Goal: Task Accomplishment & Management: Use online tool/utility

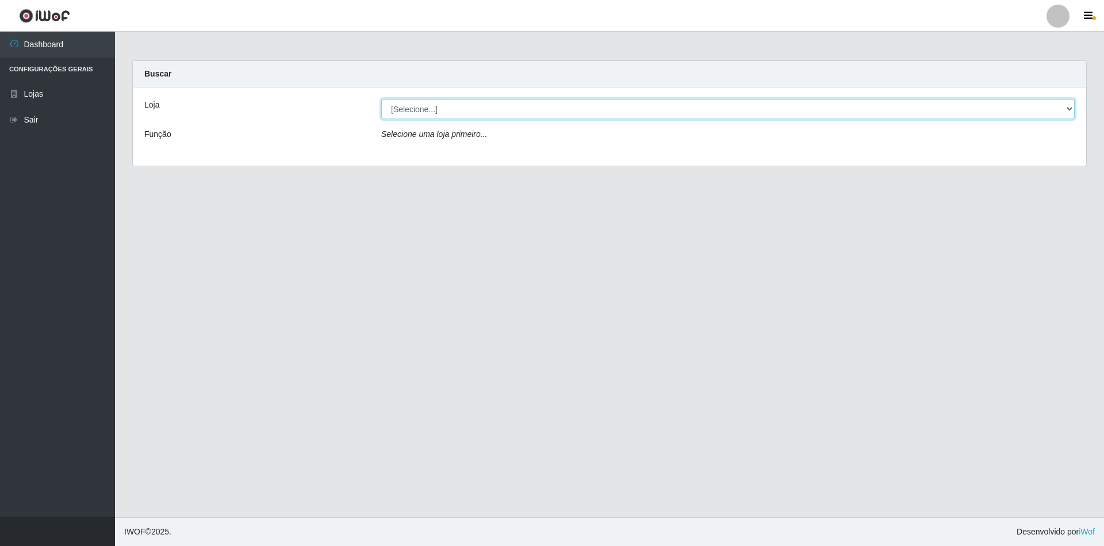
click at [434, 112] on select "[Selecione...] SuperShow - Asa Norte" at bounding box center [728, 109] width 694 height 20
select select "71"
click at [381, 99] on select "[Selecione...] SuperShow - Asa Norte" at bounding box center [728, 109] width 694 height 20
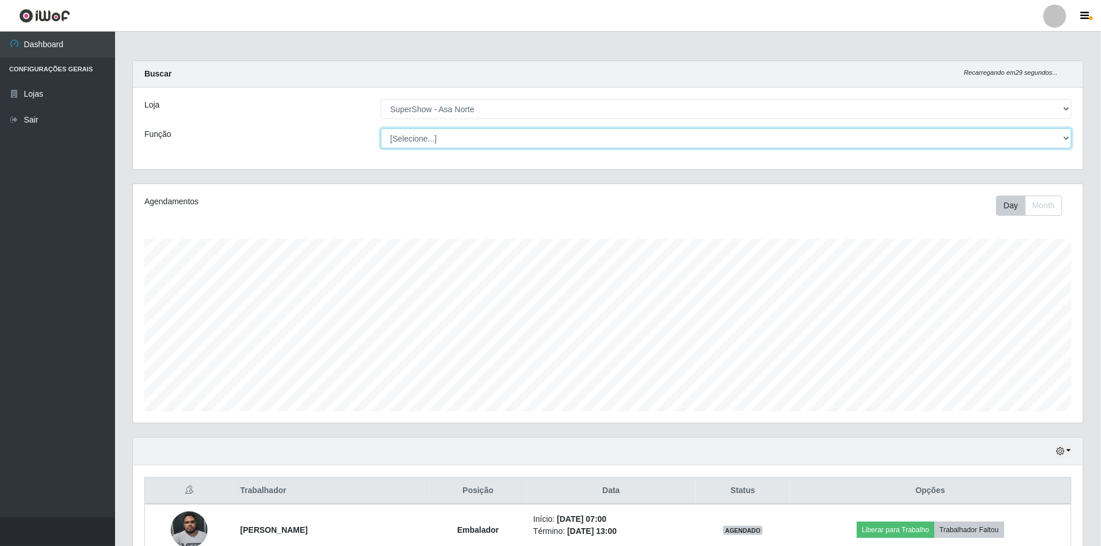
click at [432, 132] on select "[Selecione...] ASG ASG + ASG ++ Auxiliar de Depósito Auxiliar de Depósito + Aux…" at bounding box center [726, 138] width 691 height 20
click at [276, 171] on div "Carregando... Buscar Recarregando em 27 segundos... Loja [Selecione...] SuperSh…" at bounding box center [608, 121] width 968 height 123
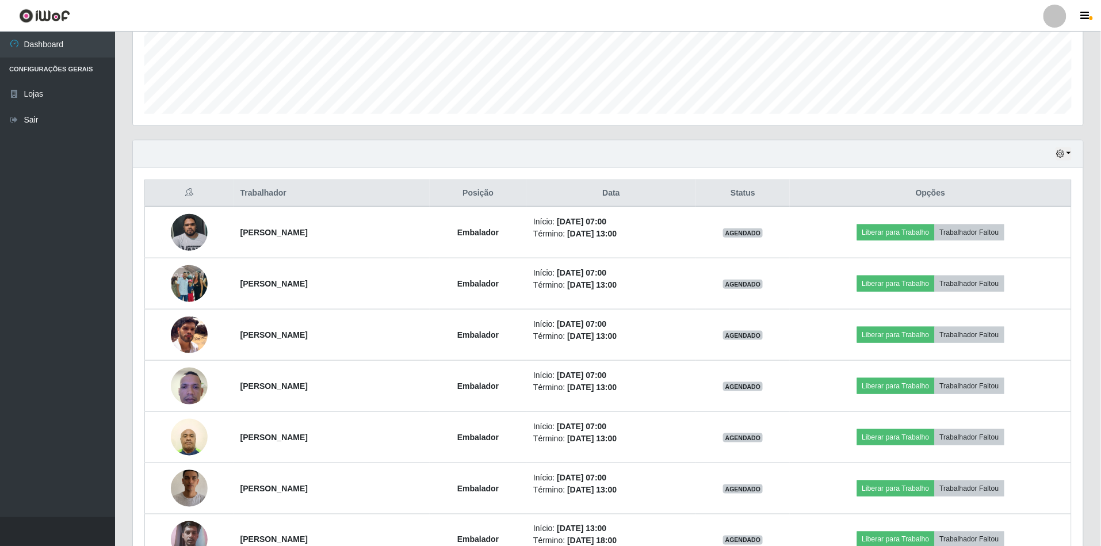
scroll to position [307, 0]
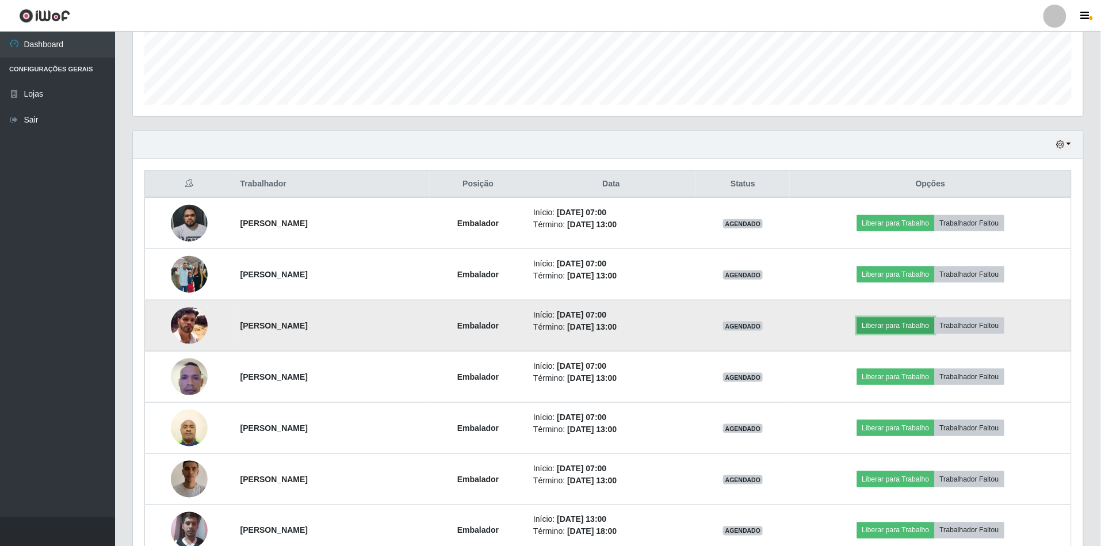
click at [911, 334] on button "Liberar para Trabalho" at bounding box center [896, 325] width 78 height 16
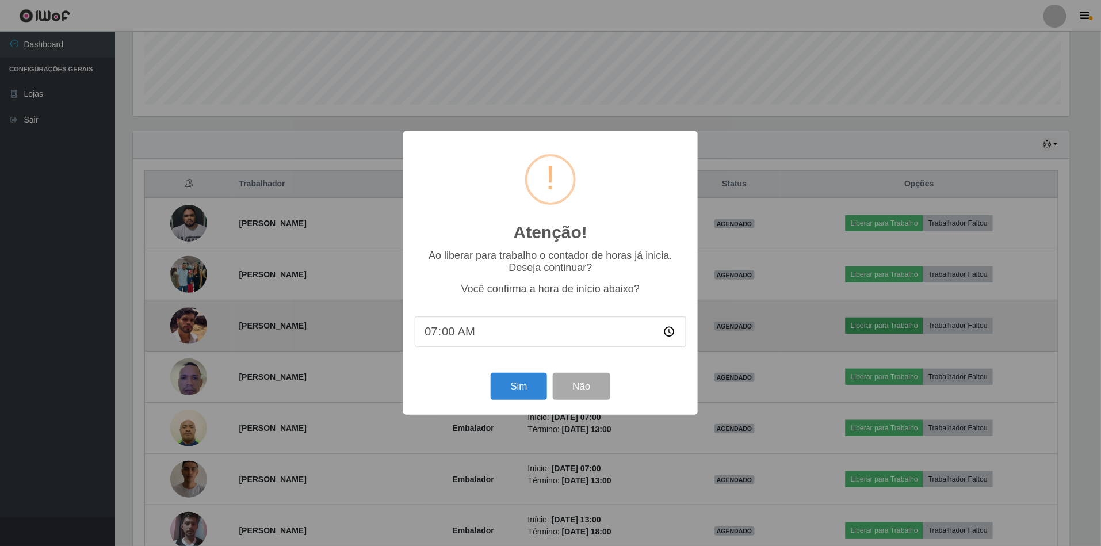
scroll to position [239, 940]
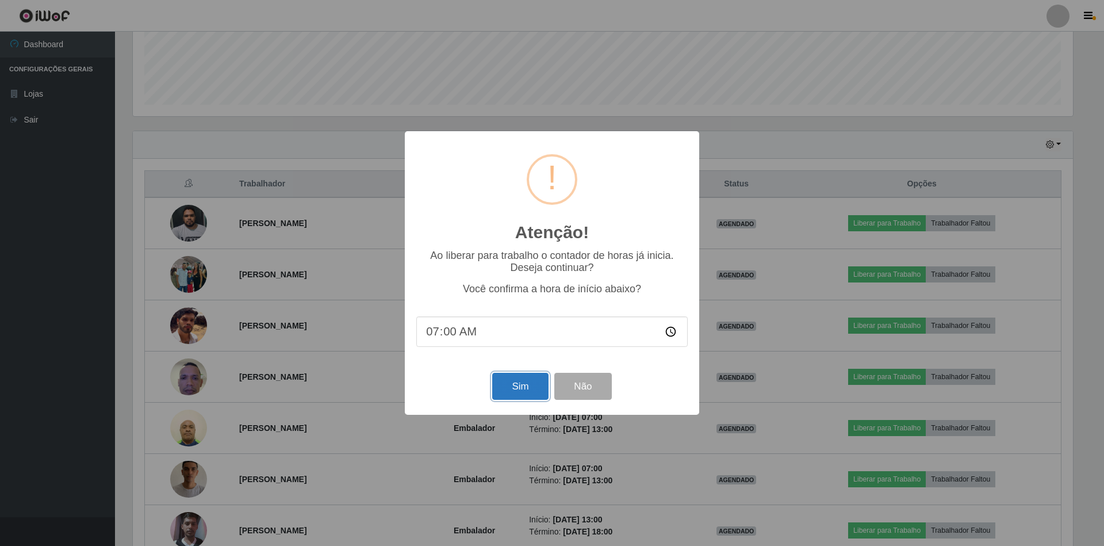
click at [500, 387] on button "Sim" at bounding box center [520, 386] width 56 height 27
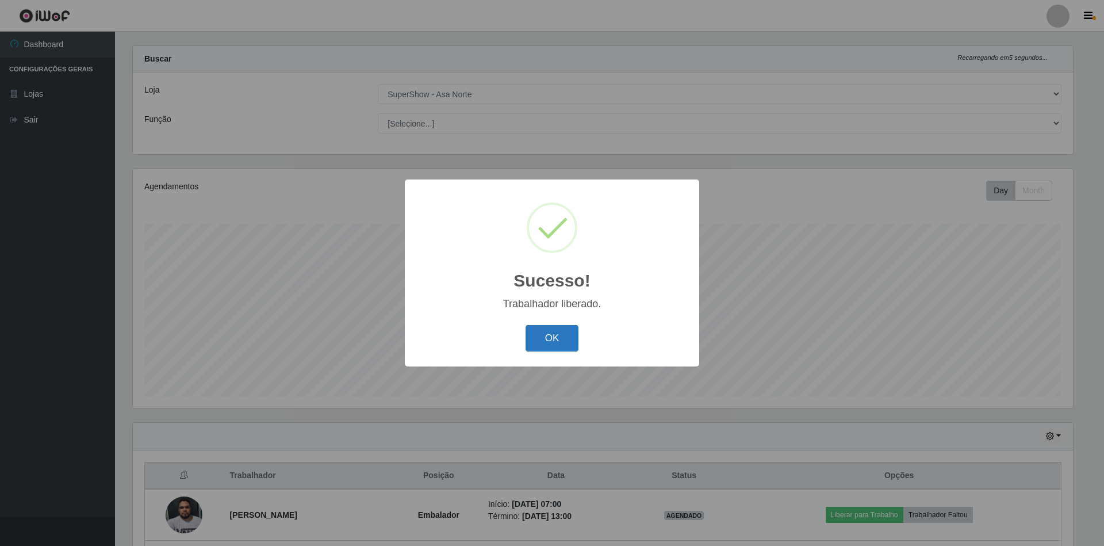
click at [557, 345] on button "OK" at bounding box center [552, 338] width 53 height 27
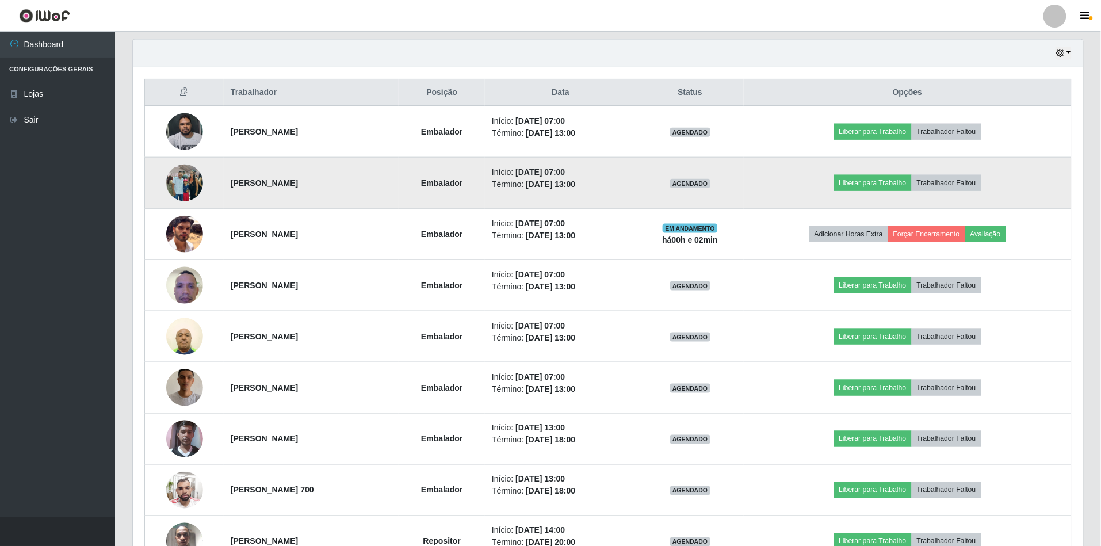
scroll to position [399, 0]
click at [865, 185] on button "Liberar para Trabalho" at bounding box center [873, 182] width 78 height 16
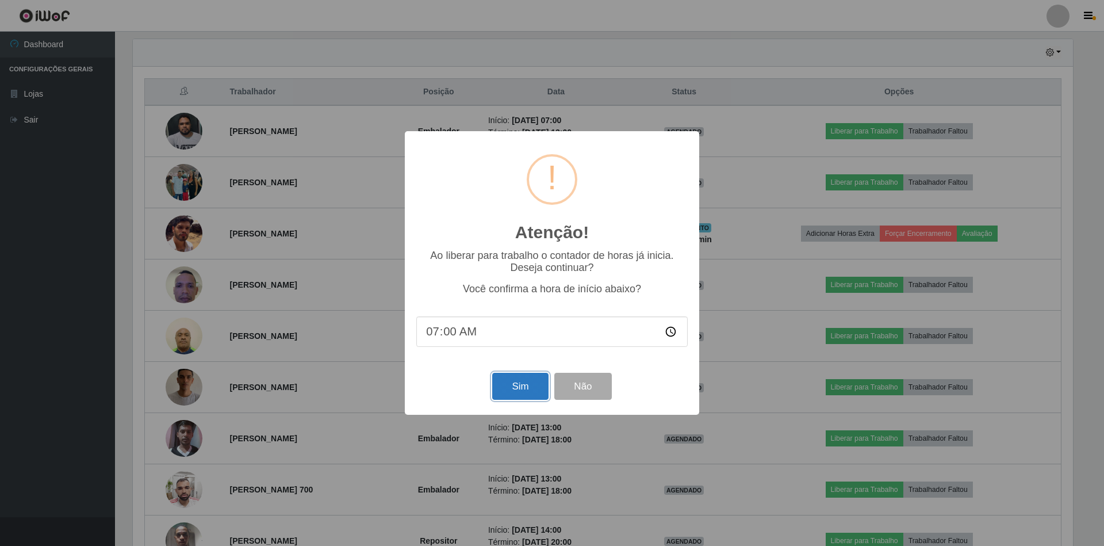
click at [514, 389] on button "Sim" at bounding box center [520, 386] width 56 height 27
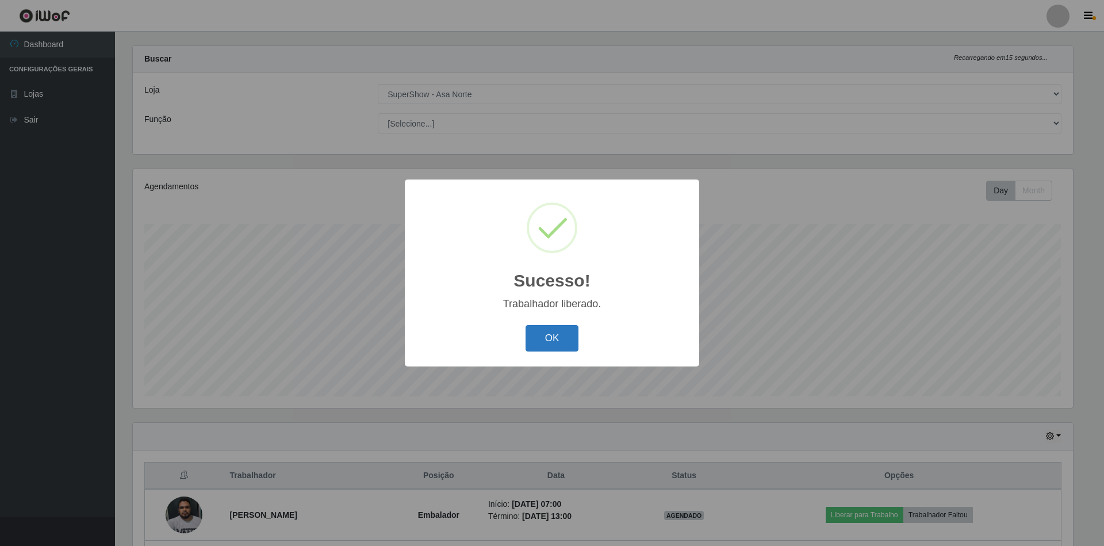
click at [530, 335] on button "OK" at bounding box center [552, 338] width 53 height 27
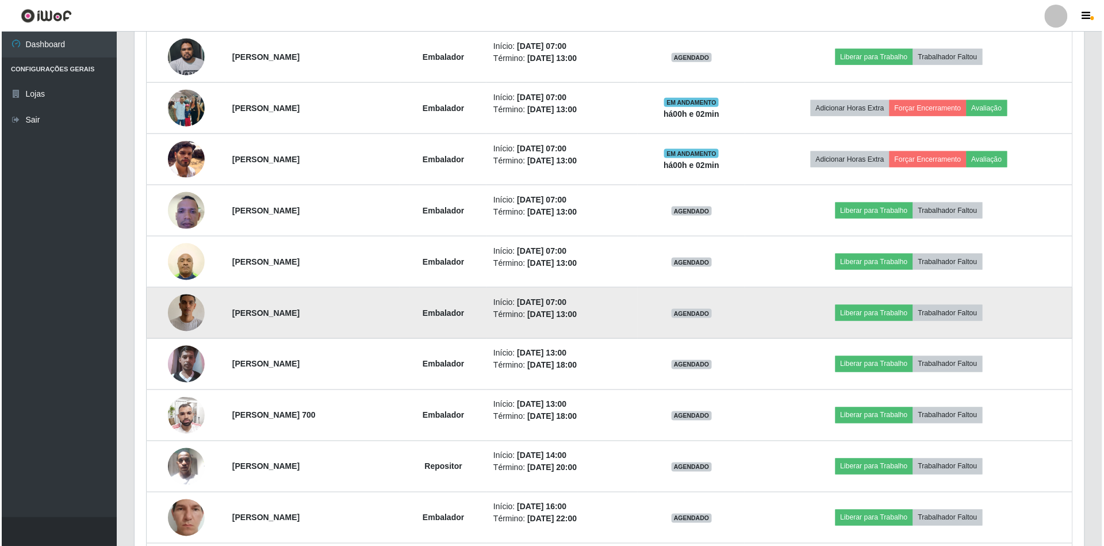
scroll to position [475, 0]
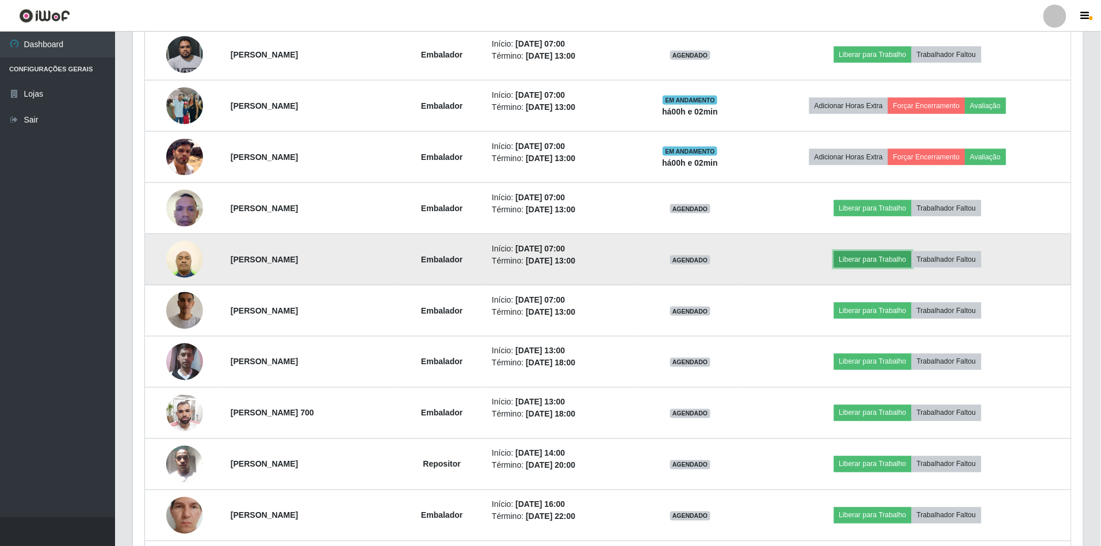
click at [861, 262] on button "Liberar para Trabalho" at bounding box center [873, 259] width 78 height 16
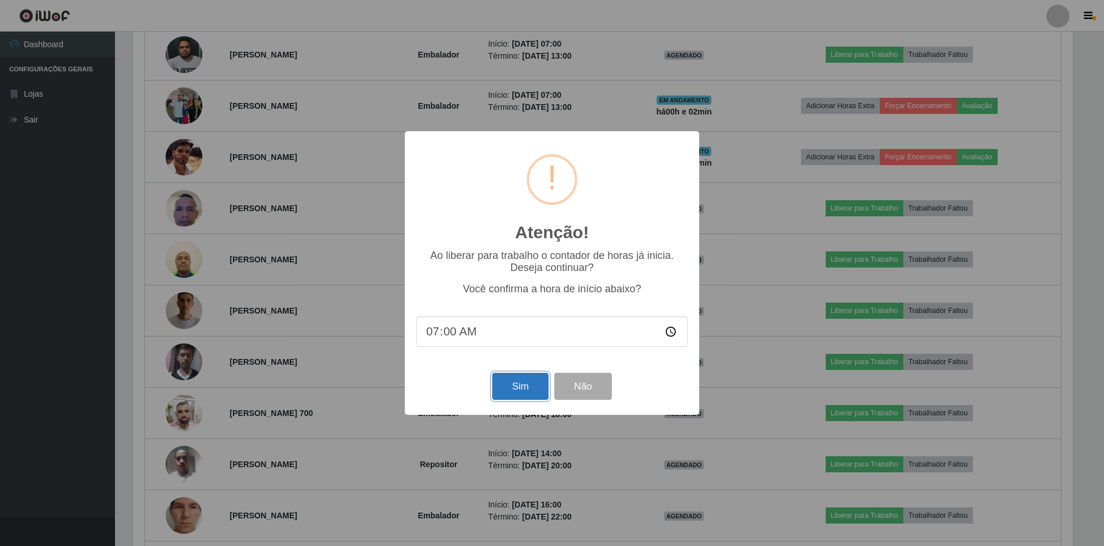
click at [520, 381] on button "Sim" at bounding box center [520, 386] width 56 height 27
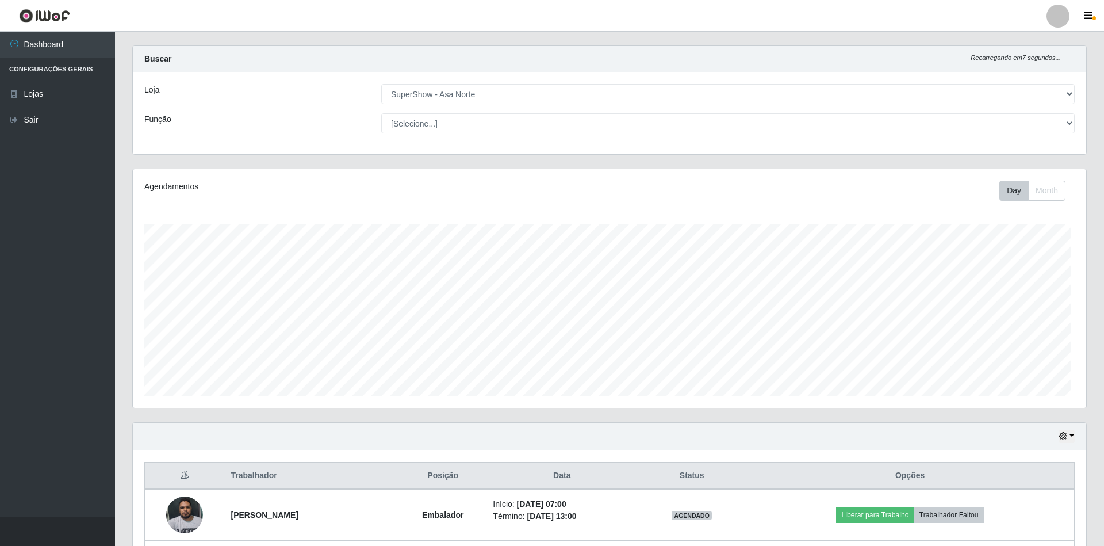
scroll to position [0, 0]
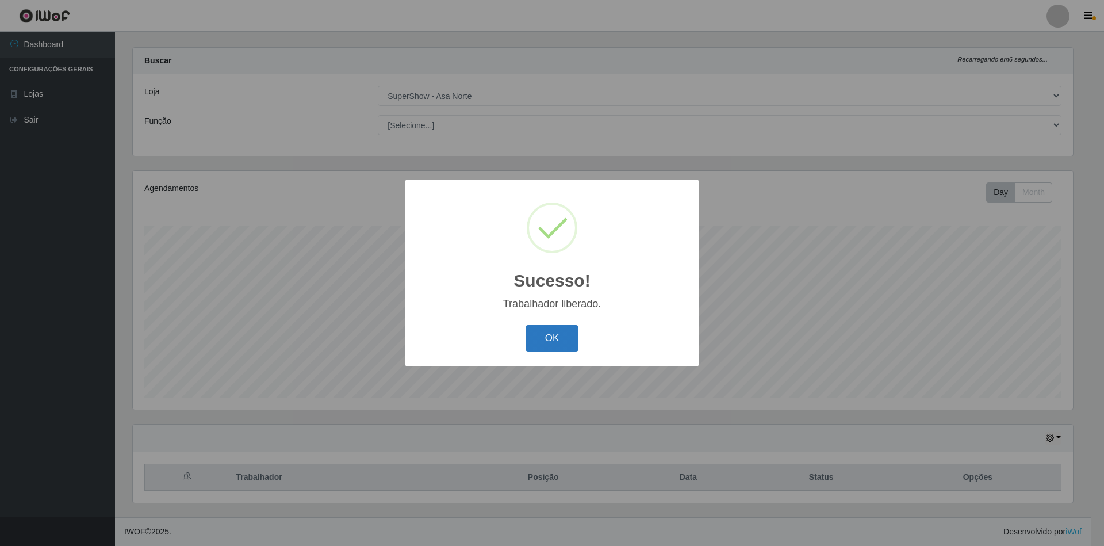
click at [562, 331] on button "OK" at bounding box center [552, 338] width 53 height 27
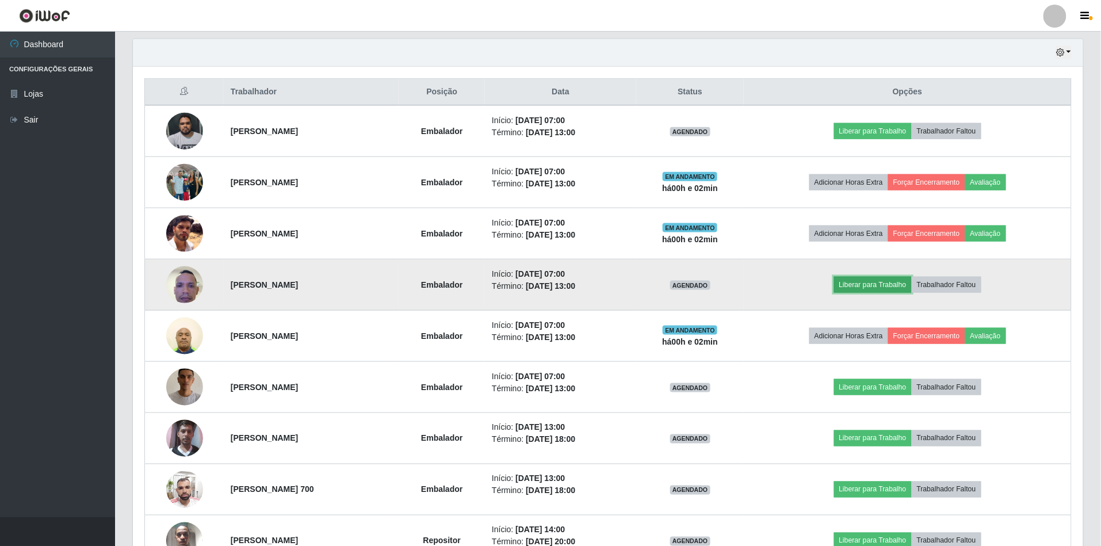
click at [868, 288] on button "Liberar para Trabalho" at bounding box center [873, 285] width 78 height 16
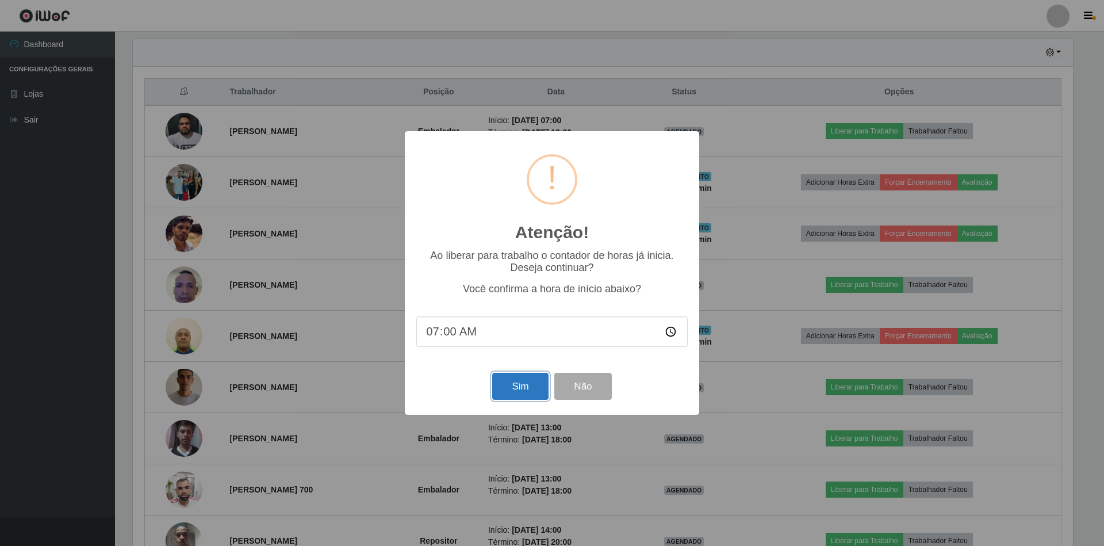
click at [518, 394] on button "Sim" at bounding box center [520, 386] width 56 height 27
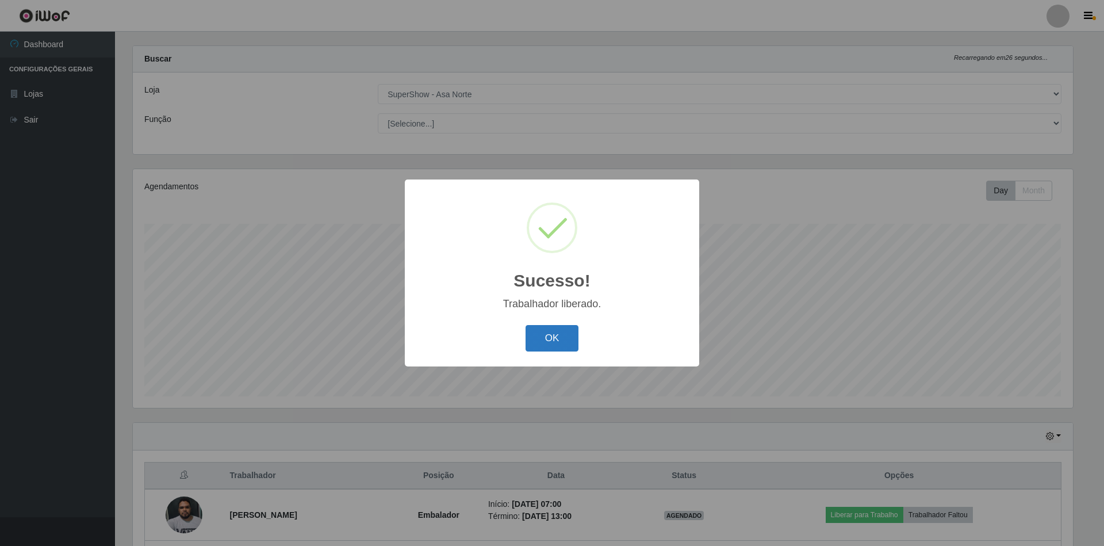
click at [562, 341] on button "OK" at bounding box center [552, 338] width 53 height 27
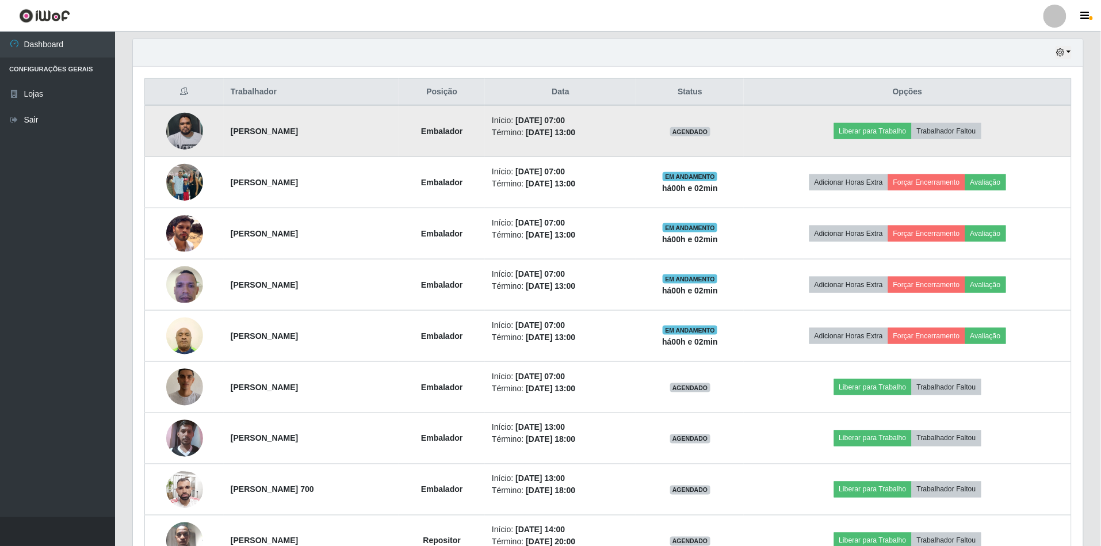
click at [181, 141] on img at bounding box center [184, 130] width 37 height 49
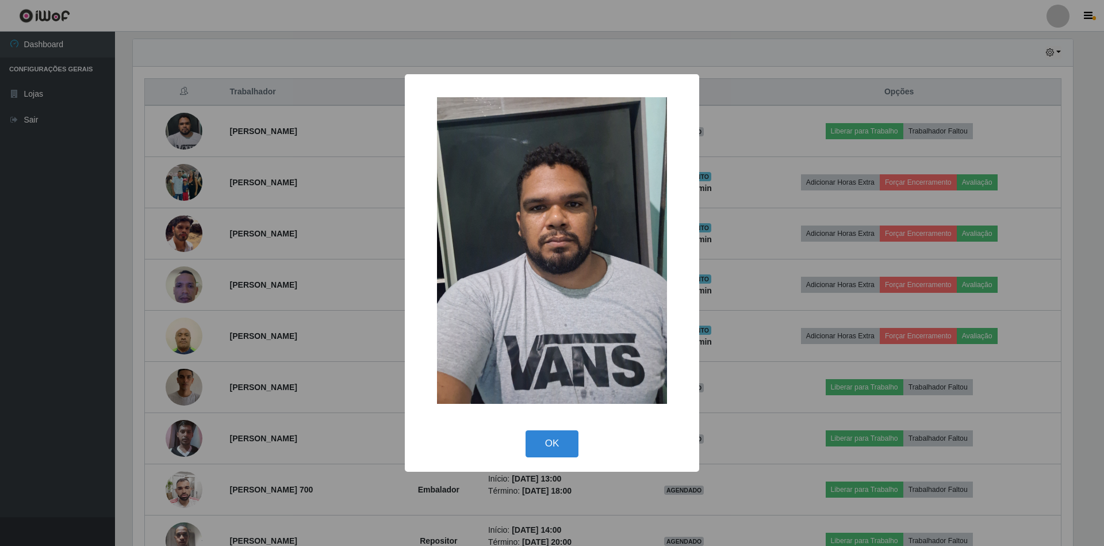
click at [776, 208] on div "× OK Cancel" at bounding box center [552, 273] width 1104 height 546
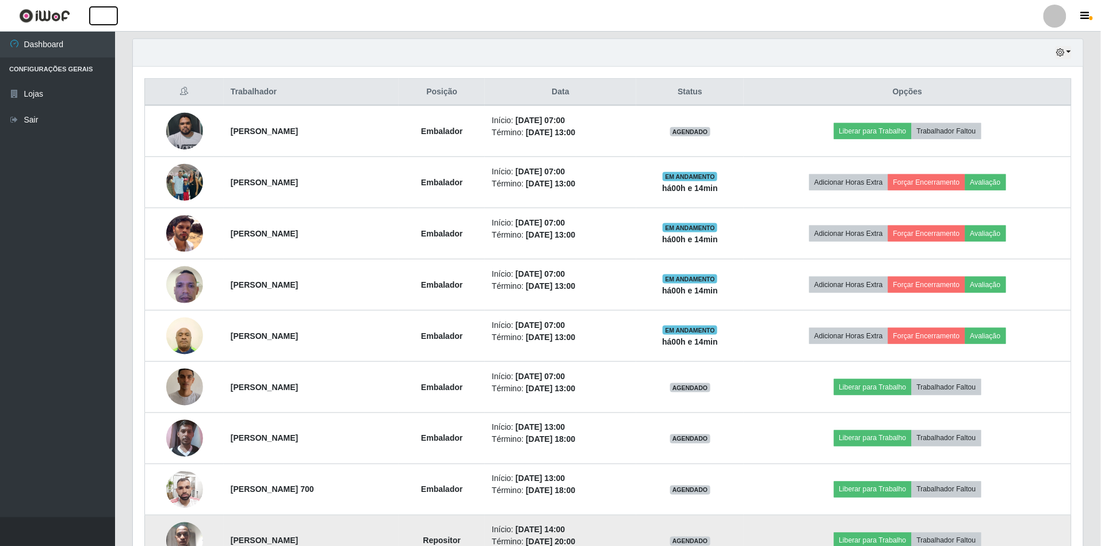
click at [89, 6] on button "button" at bounding box center [103, 15] width 29 height 19
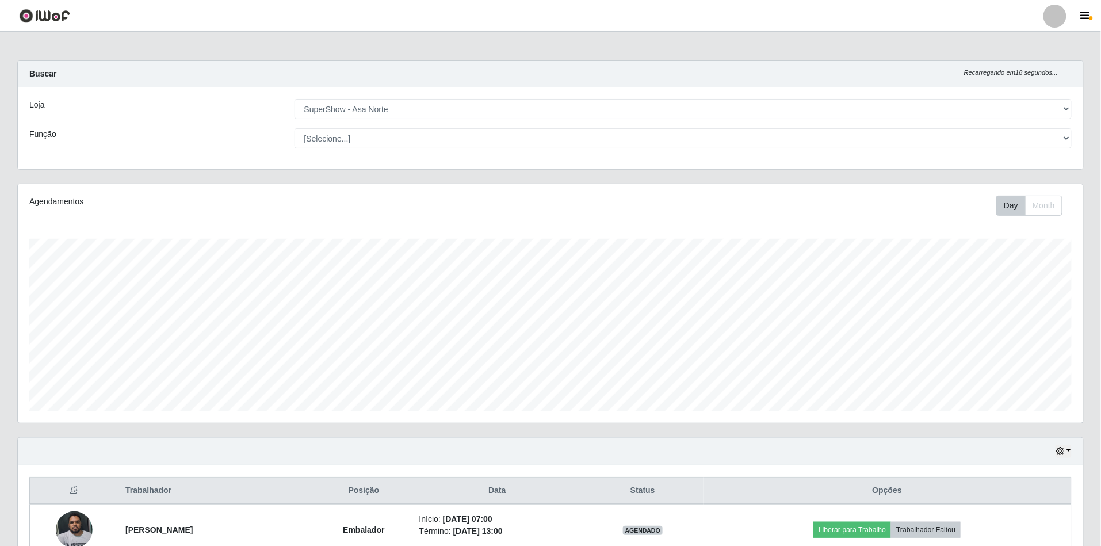
drag, startPoint x: 0, startPoint y: 209, endPoint x: 0, endPoint y: 220, distance: 10.4
